Goal: Transaction & Acquisition: Subscribe to service/newsletter

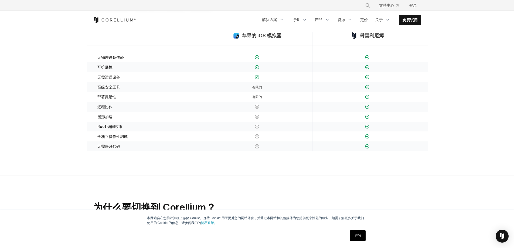
scroll to position [108, 0]
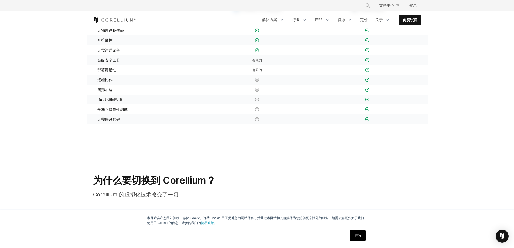
click at [359, 235] on font "好的" at bounding box center [358, 236] width 6 height 4
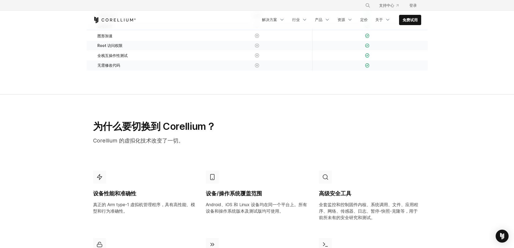
scroll to position [0, 0]
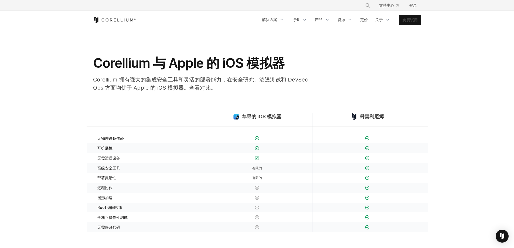
click at [412, 22] on font "免费试用" at bounding box center [410, 20] width 15 height 5
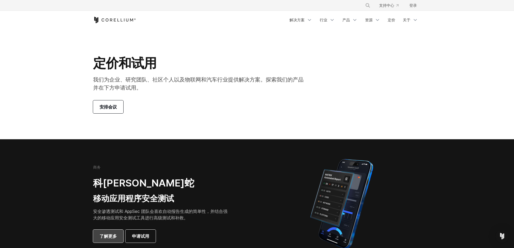
click at [113, 236] on font "了解更多" at bounding box center [108, 236] width 17 height 5
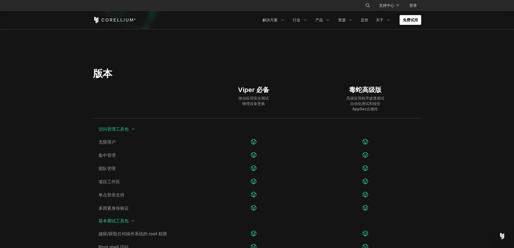
scroll to position [540, 0]
